Goal: Task Accomplishment & Management: Use online tool/utility

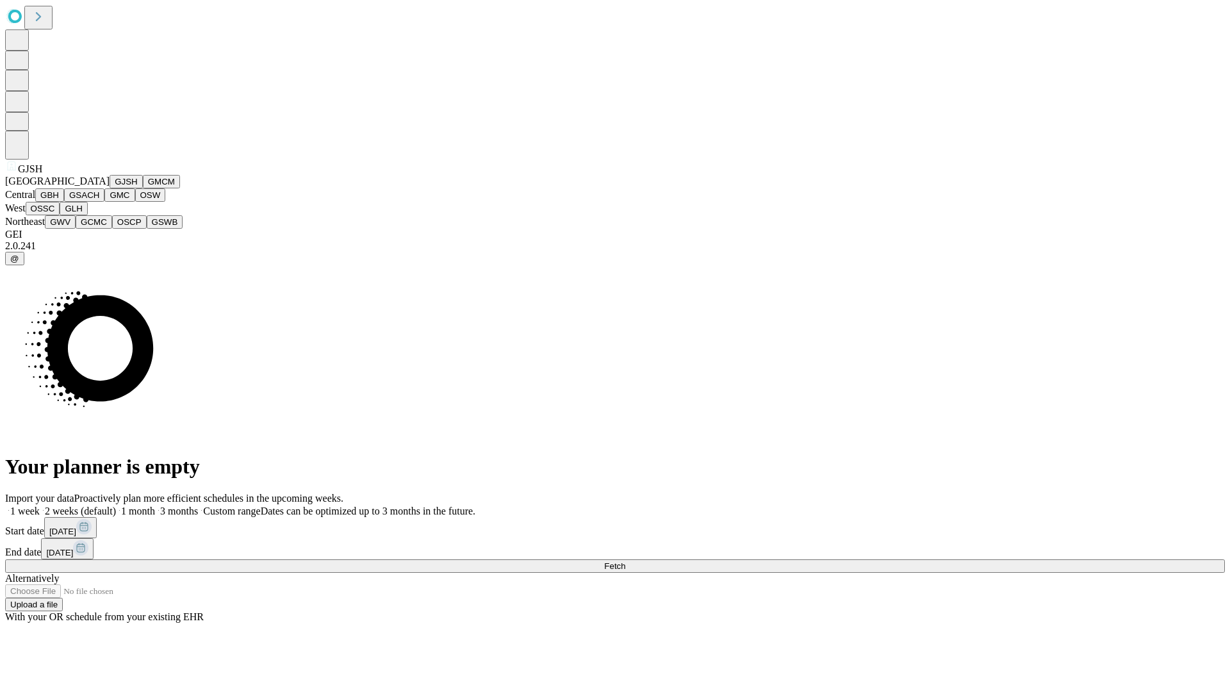
click at [110, 188] on button "GJSH" at bounding box center [126, 181] width 33 height 13
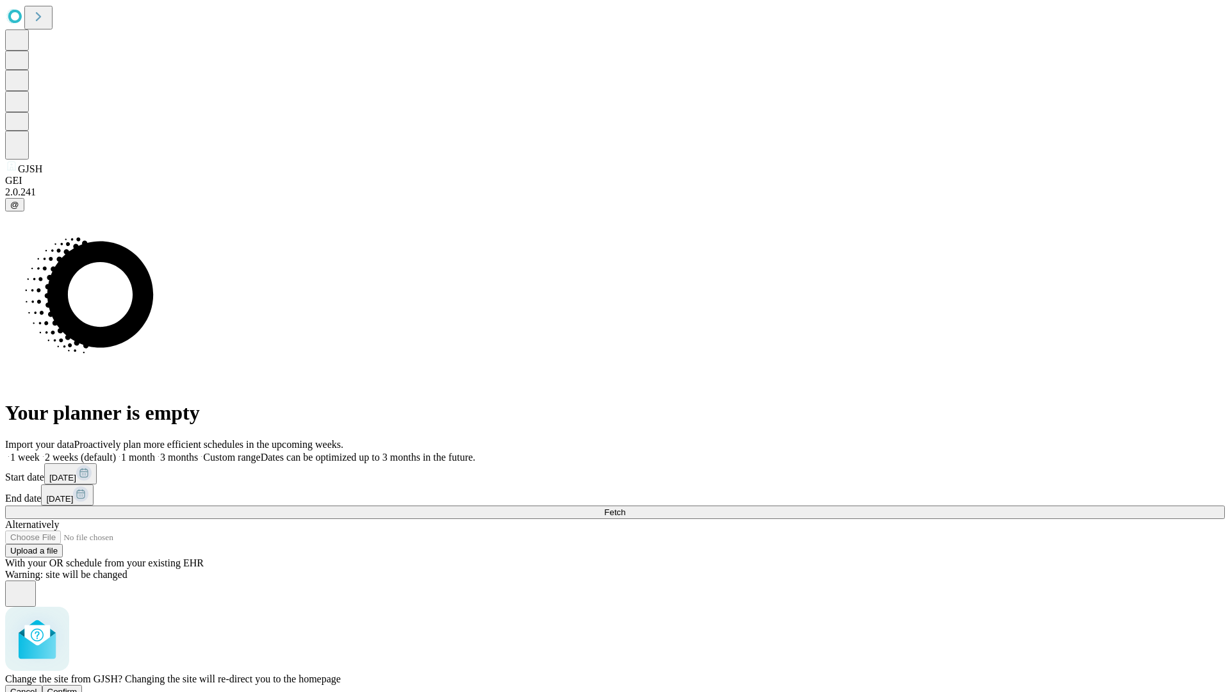
click at [78, 687] on span "Confirm" at bounding box center [62, 692] width 30 height 10
click at [40, 452] on label "1 week" at bounding box center [22, 457] width 35 height 11
click at [625, 507] on span "Fetch" at bounding box center [614, 512] width 21 height 10
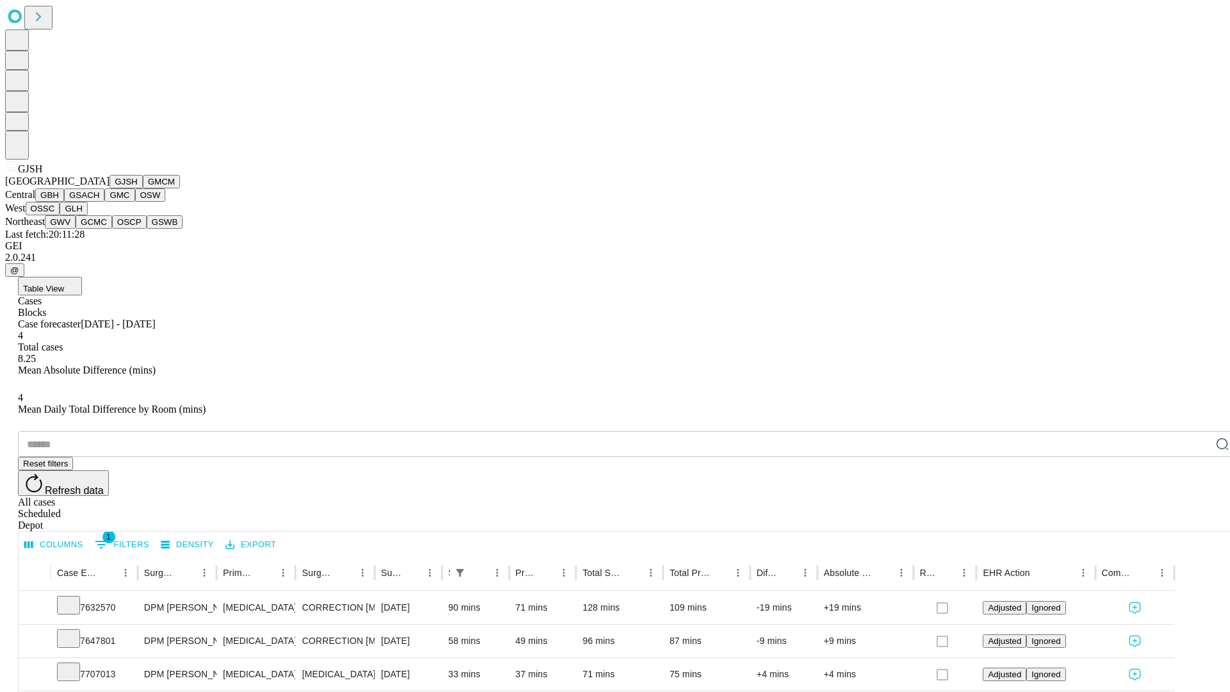
click at [143, 188] on button "GMCM" at bounding box center [161, 181] width 37 height 13
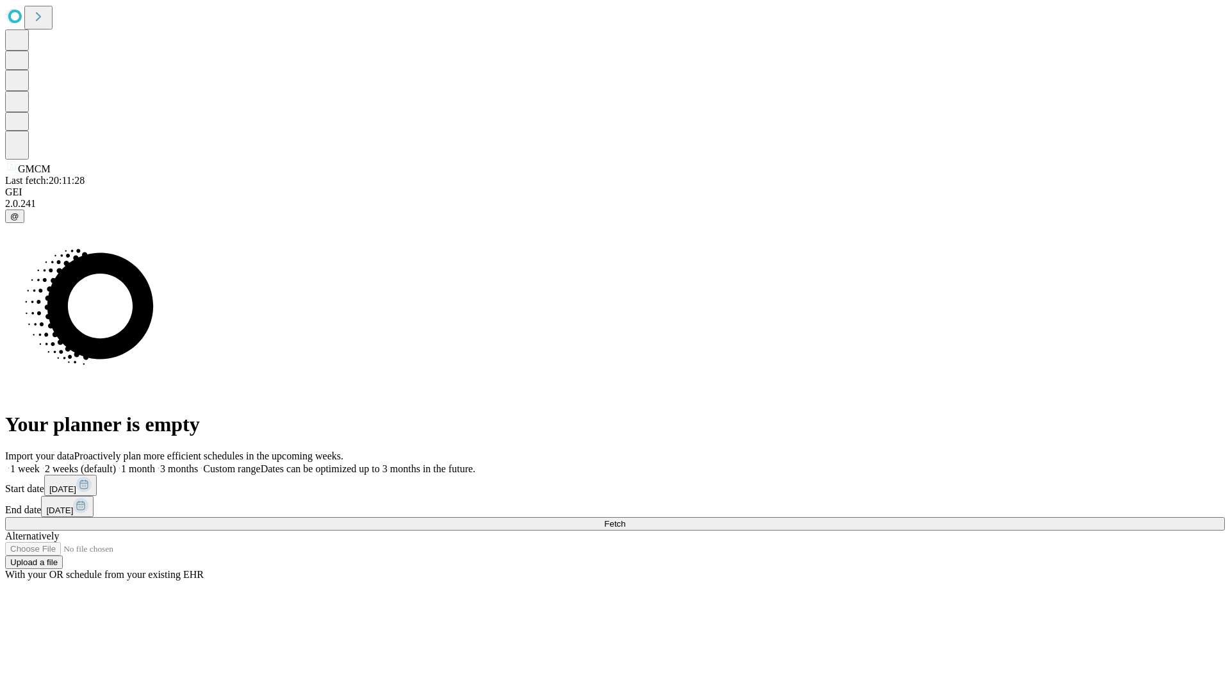
click at [40, 463] on label "1 week" at bounding box center [22, 468] width 35 height 11
click at [625, 519] on span "Fetch" at bounding box center [614, 524] width 21 height 10
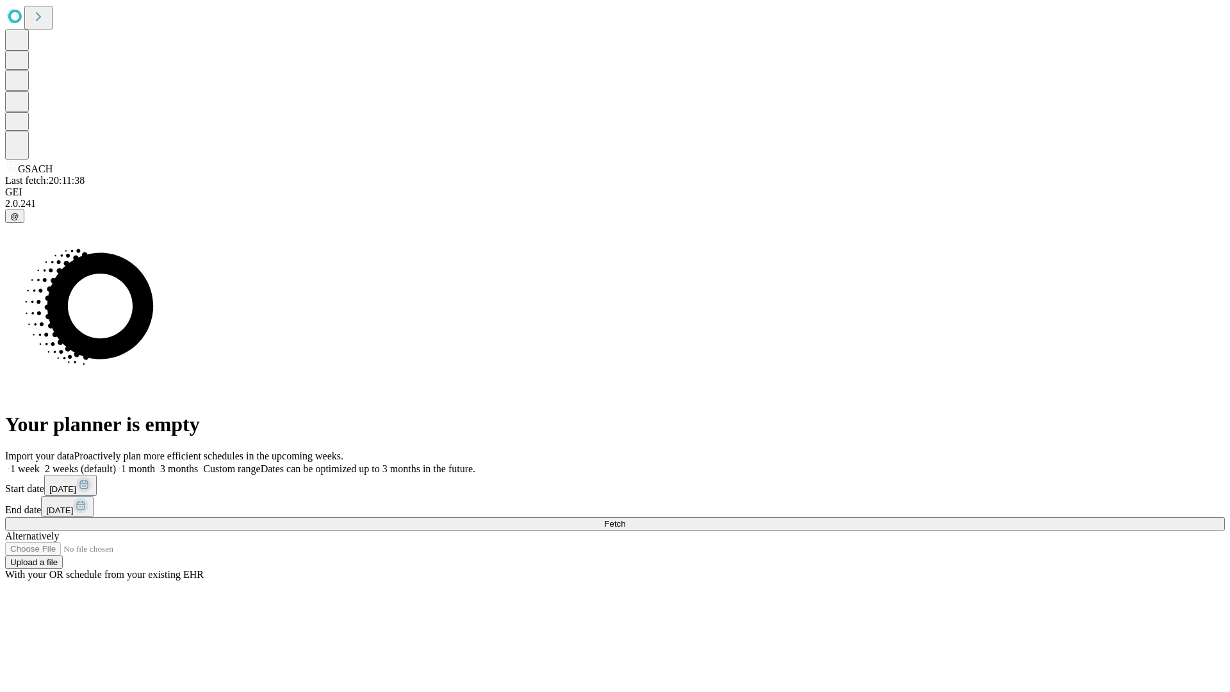
click at [40, 463] on label "1 week" at bounding box center [22, 468] width 35 height 11
click at [625, 519] on span "Fetch" at bounding box center [614, 524] width 21 height 10
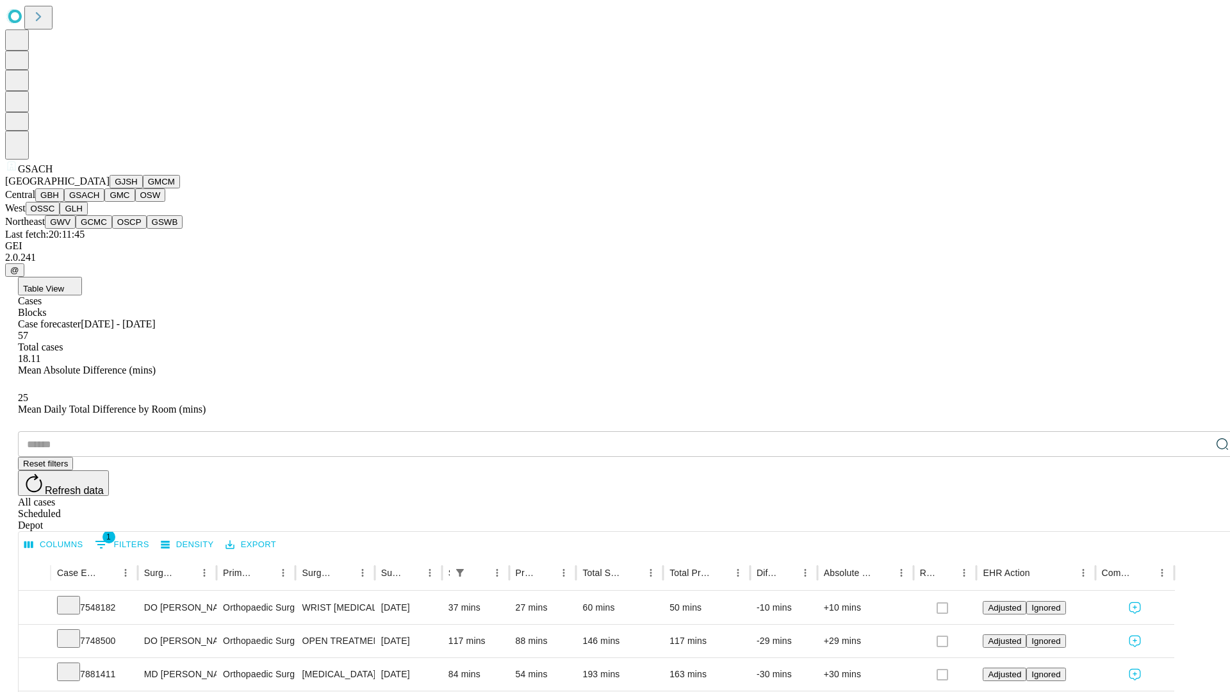
click at [104, 202] on button "GMC" at bounding box center [119, 194] width 30 height 13
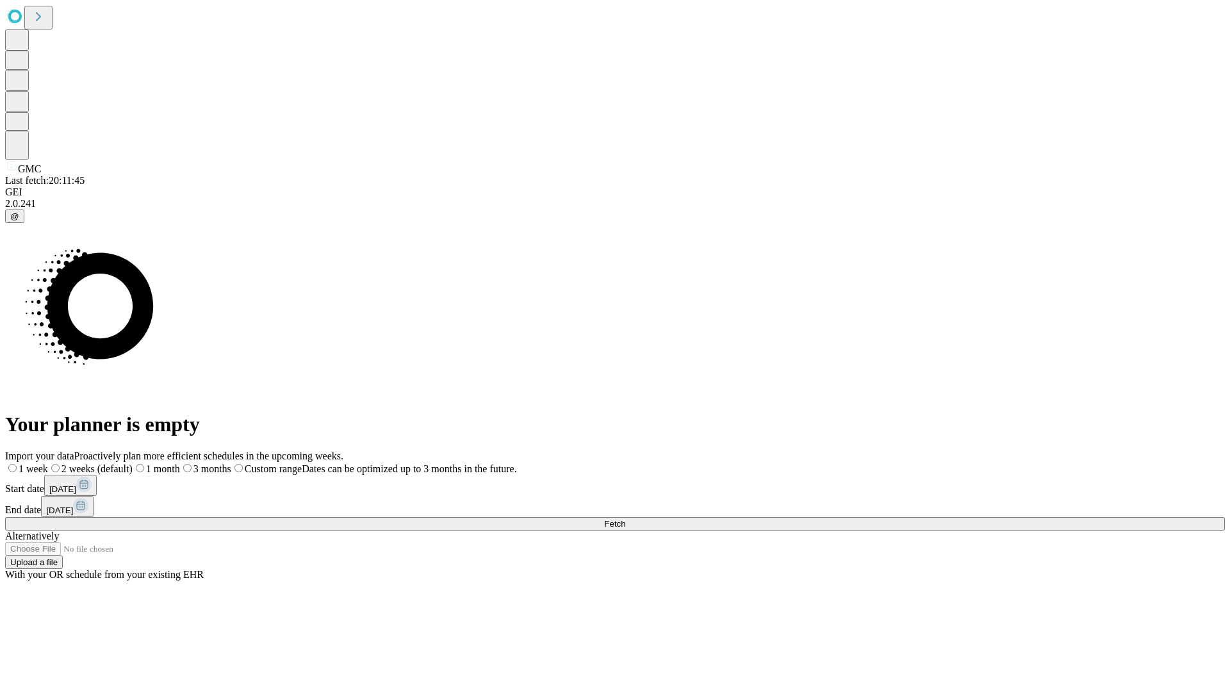
click at [48, 463] on label "1 week" at bounding box center [26, 468] width 43 height 11
click at [625, 519] on span "Fetch" at bounding box center [614, 524] width 21 height 10
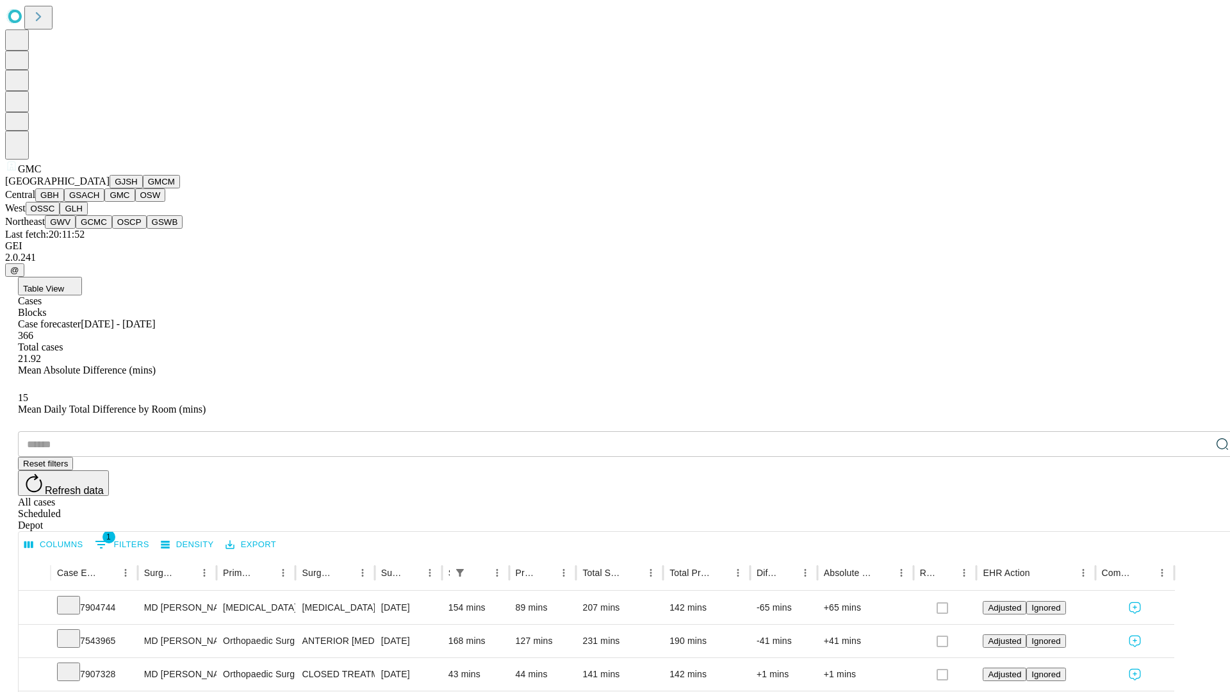
click at [135, 202] on button "OSW" at bounding box center [150, 194] width 31 height 13
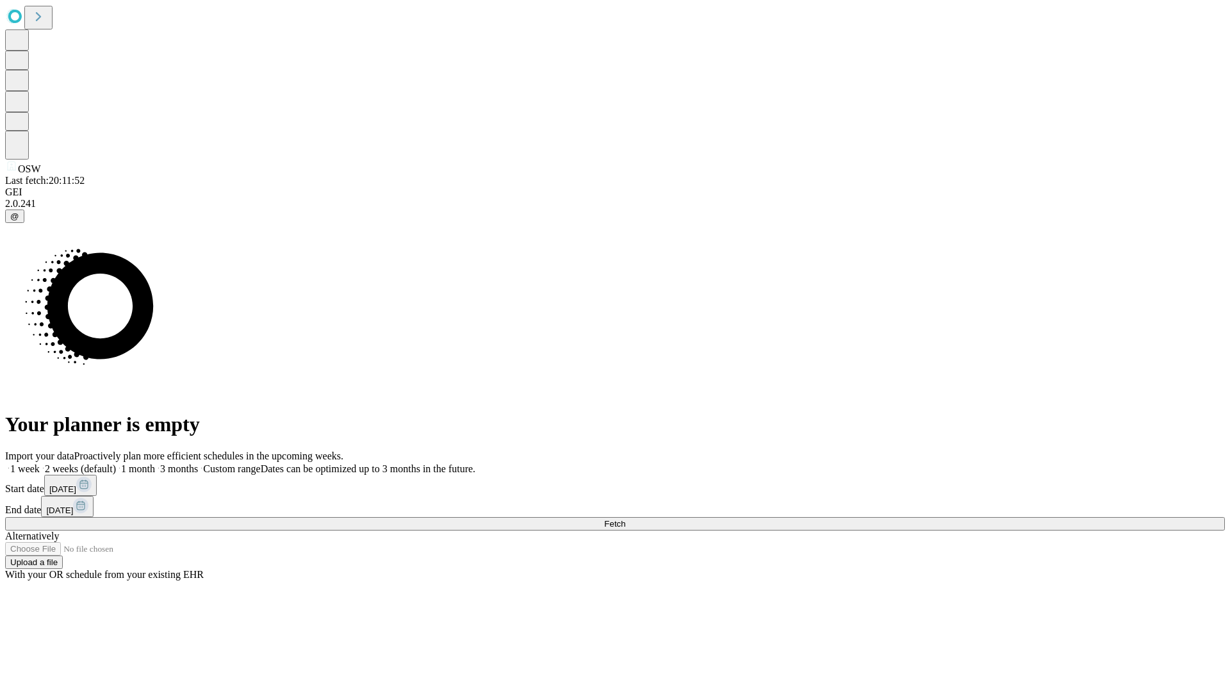
click at [40, 463] on label "1 week" at bounding box center [22, 468] width 35 height 11
click at [625, 519] on span "Fetch" at bounding box center [614, 524] width 21 height 10
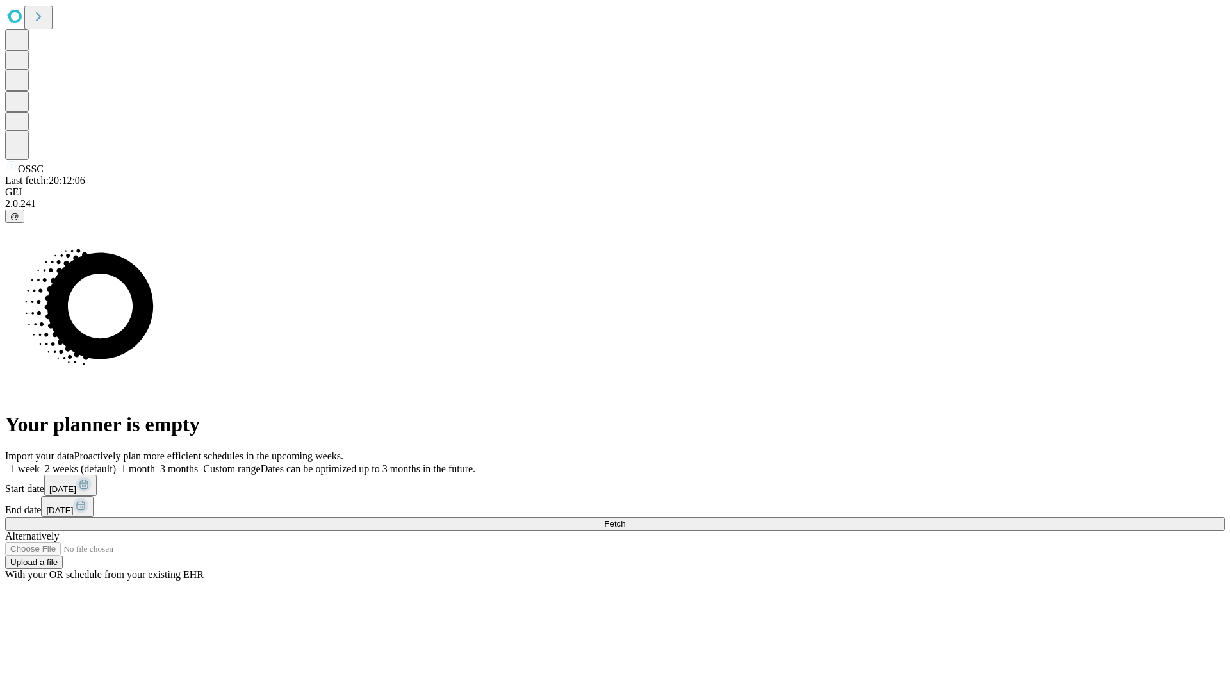
click at [40, 463] on label "1 week" at bounding box center [22, 468] width 35 height 11
click at [625, 519] on span "Fetch" at bounding box center [614, 524] width 21 height 10
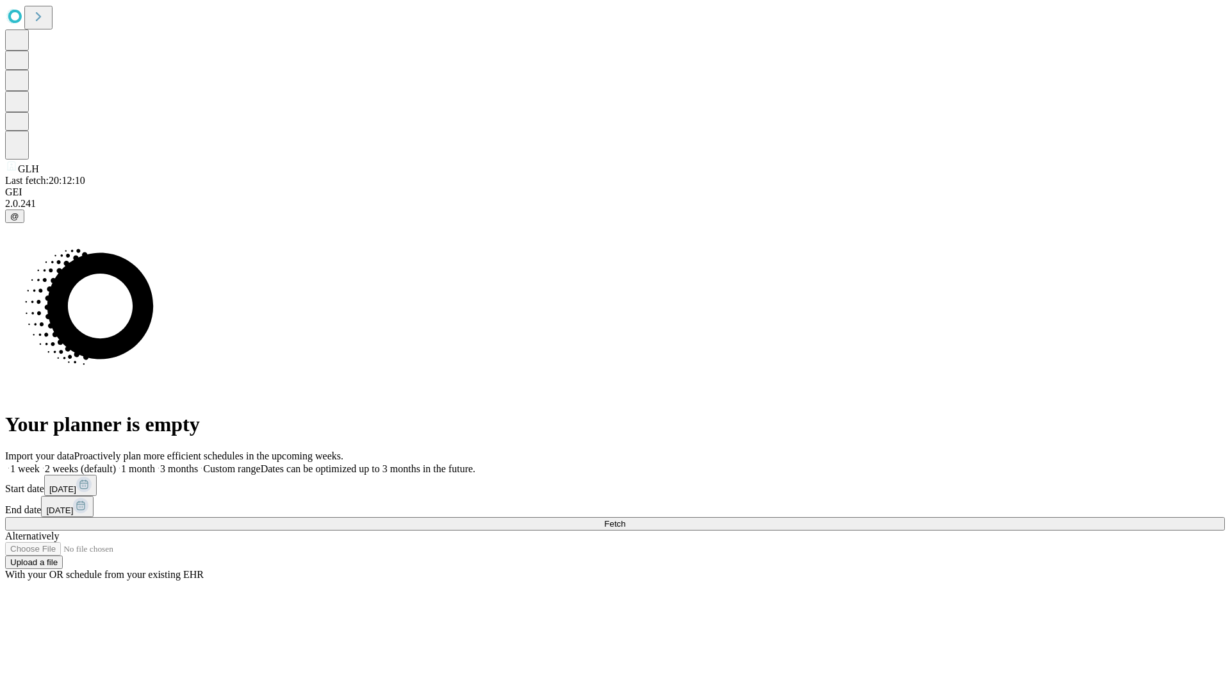
click at [40, 463] on label "1 week" at bounding box center [22, 468] width 35 height 11
click at [625, 519] on span "Fetch" at bounding box center [614, 524] width 21 height 10
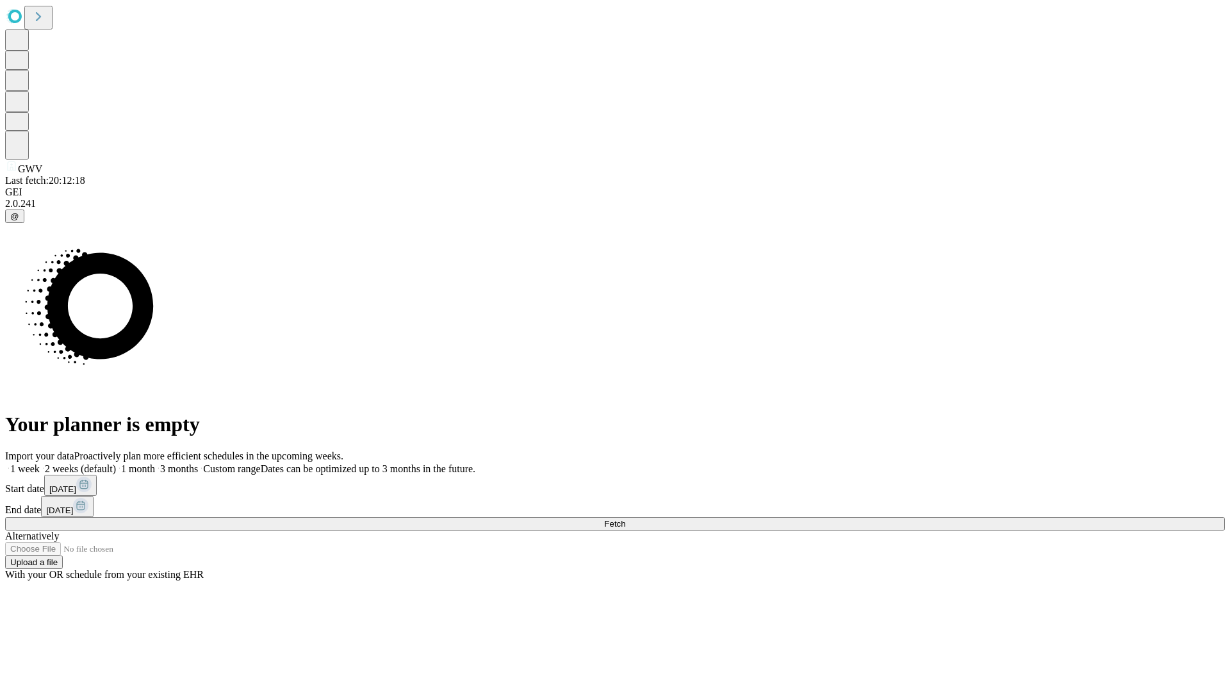
click at [40, 463] on label "1 week" at bounding box center [22, 468] width 35 height 11
click at [625, 519] on span "Fetch" at bounding box center [614, 524] width 21 height 10
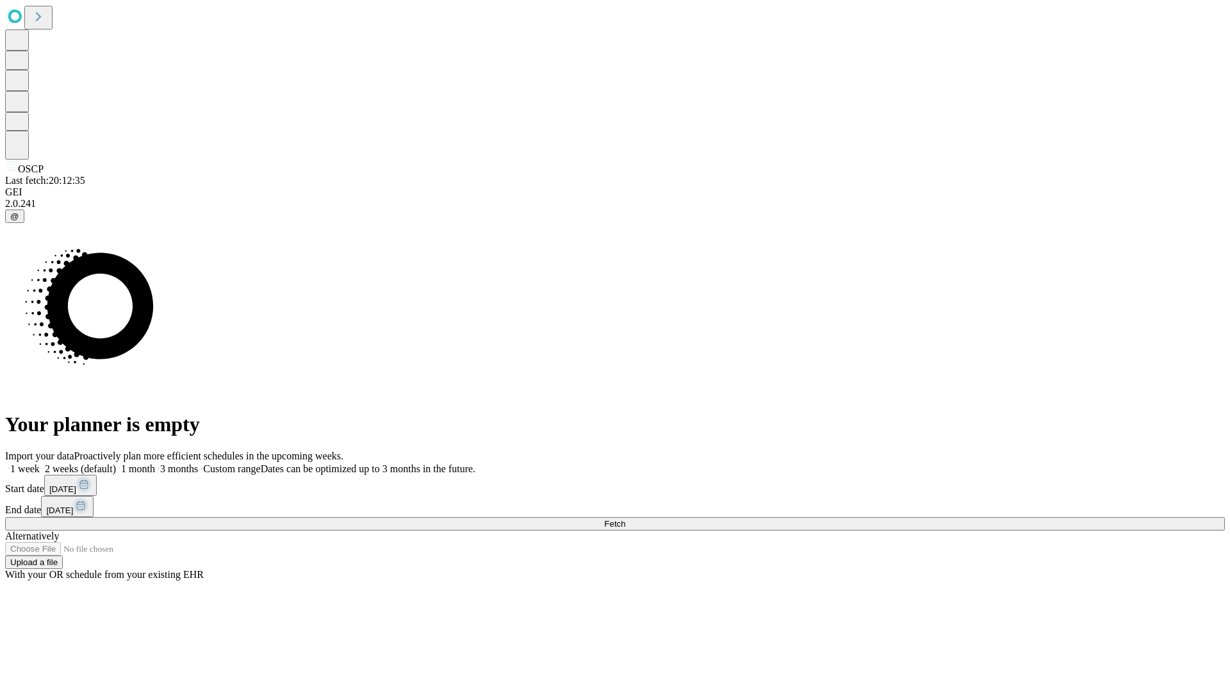
click at [625, 519] on span "Fetch" at bounding box center [614, 524] width 21 height 10
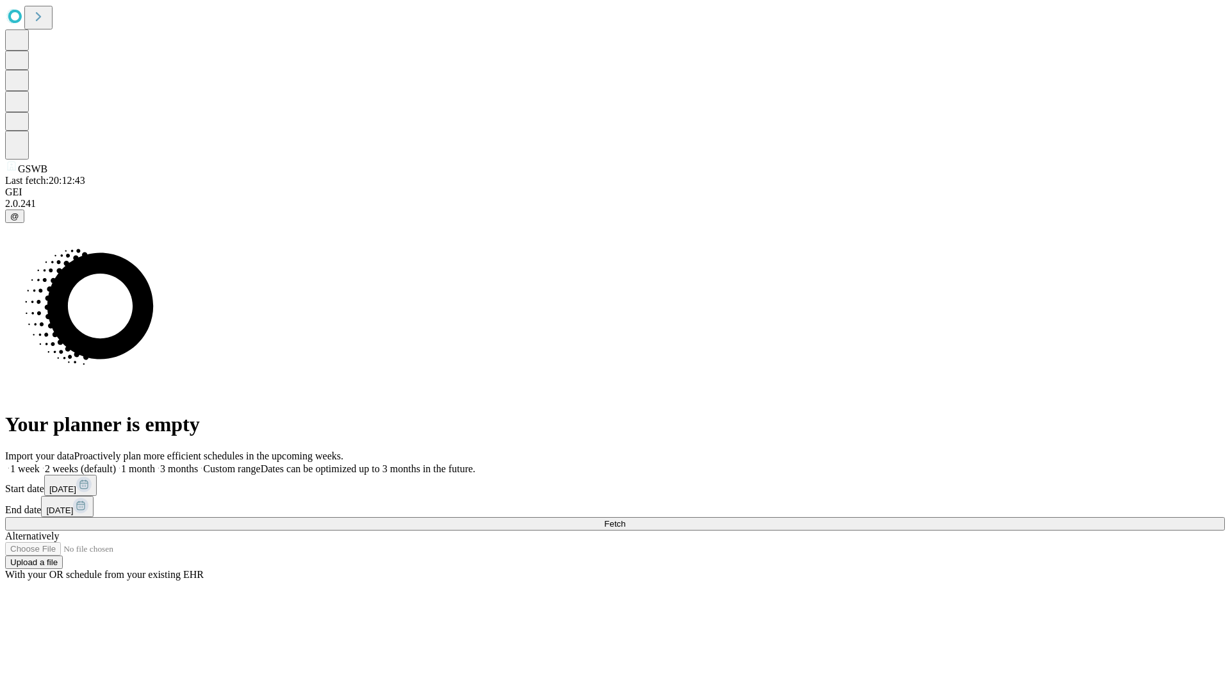
click at [40, 463] on label "1 week" at bounding box center [22, 468] width 35 height 11
click at [625, 519] on span "Fetch" at bounding box center [614, 524] width 21 height 10
